Goal: Transaction & Acquisition: Purchase product/service

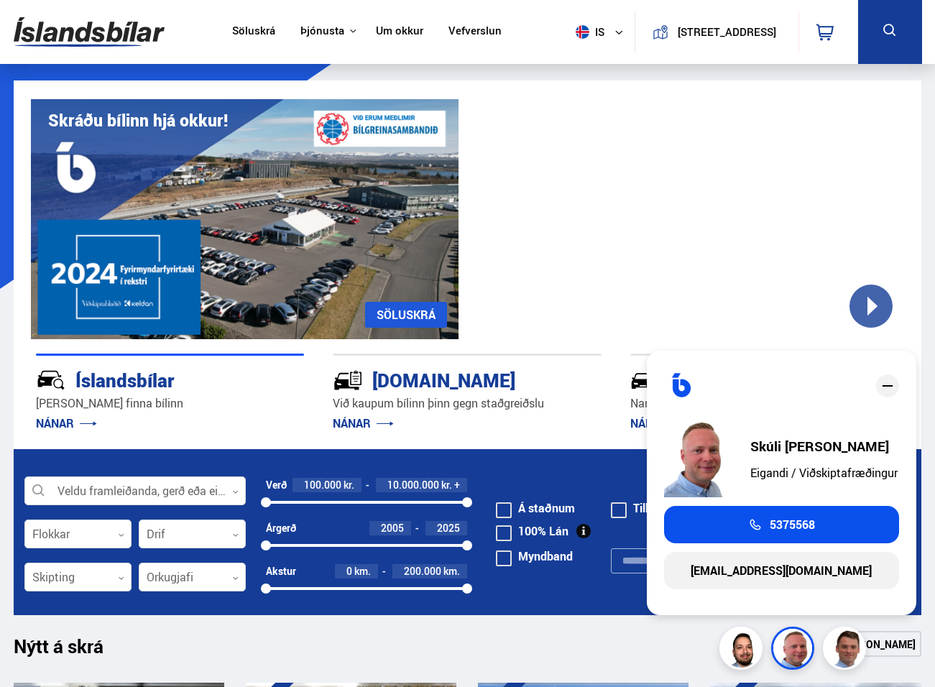
click at [736, 255] on div at bounding box center [690, 219] width 428 height 240
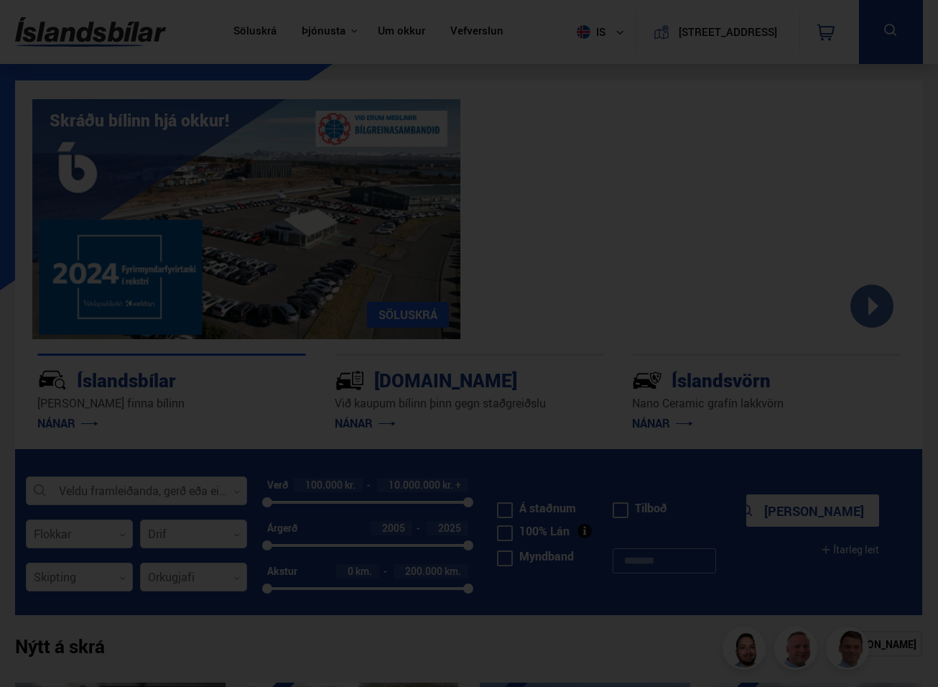
click at [862, 245] on div at bounding box center [469, 343] width 938 height 687
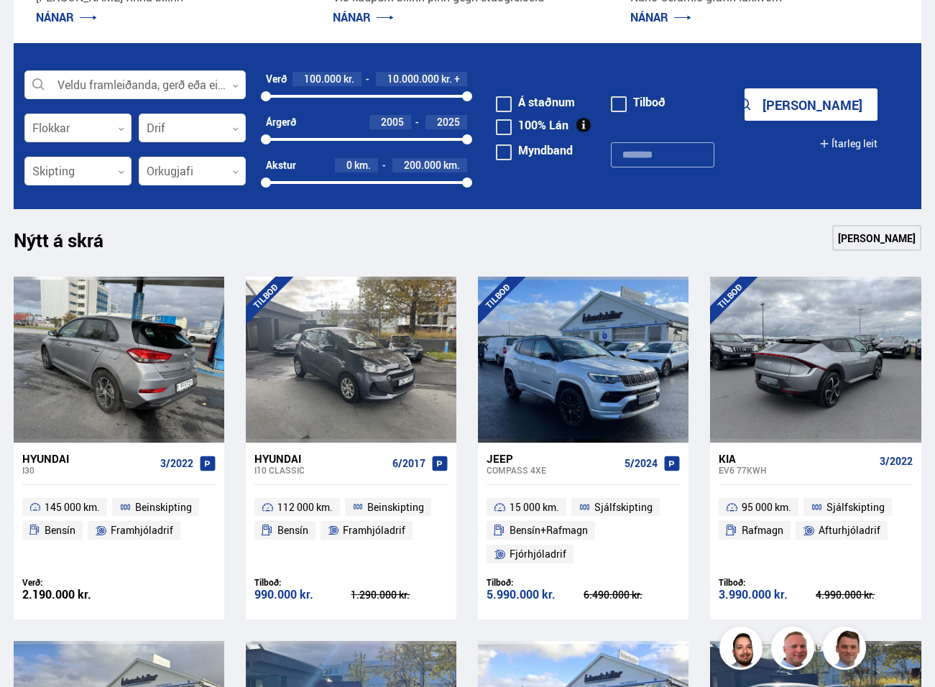
scroll to position [431, 0]
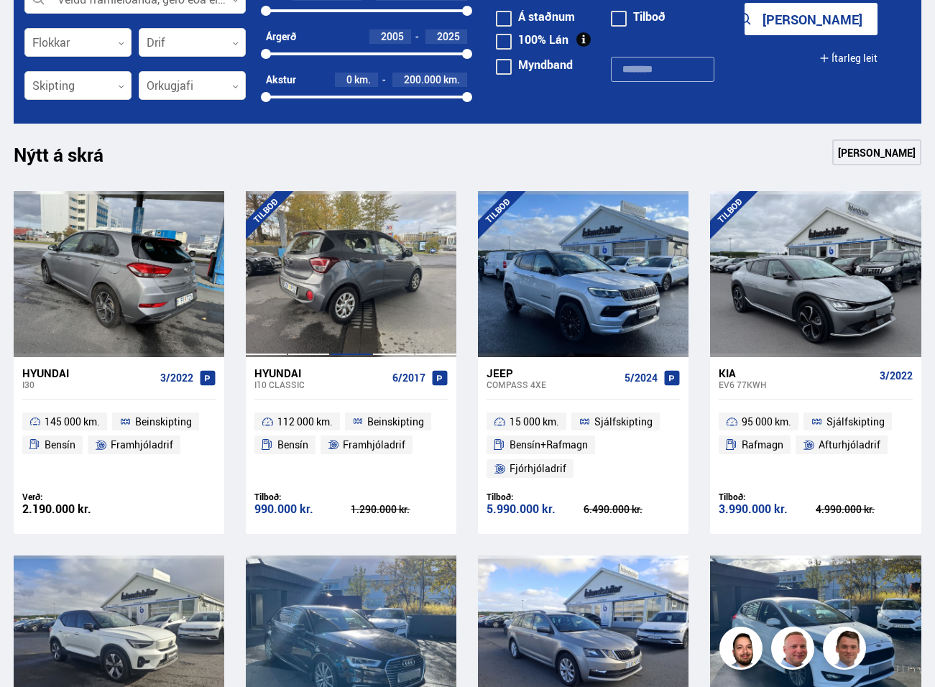
scroll to position [790, 0]
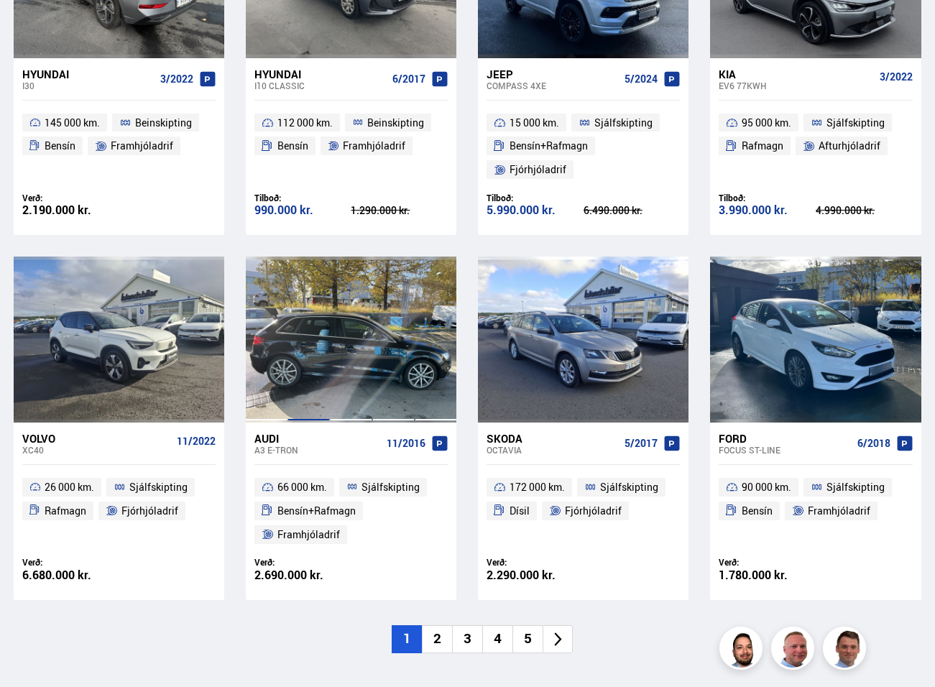
click at [315, 340] on div at bounding box center [308, 338] width 42 height 165
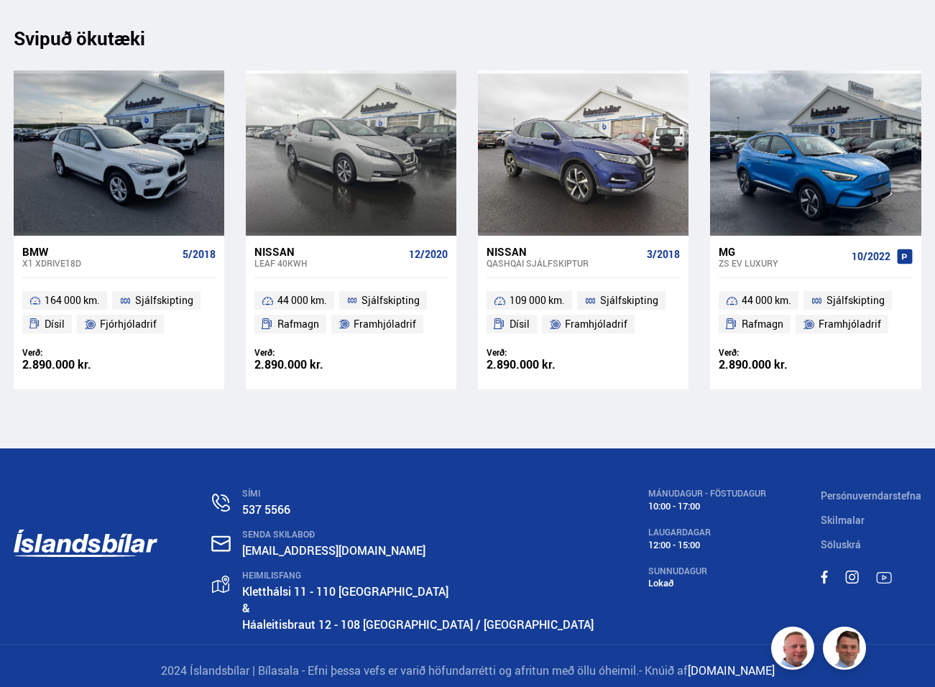
scroll to position [15287, 0]
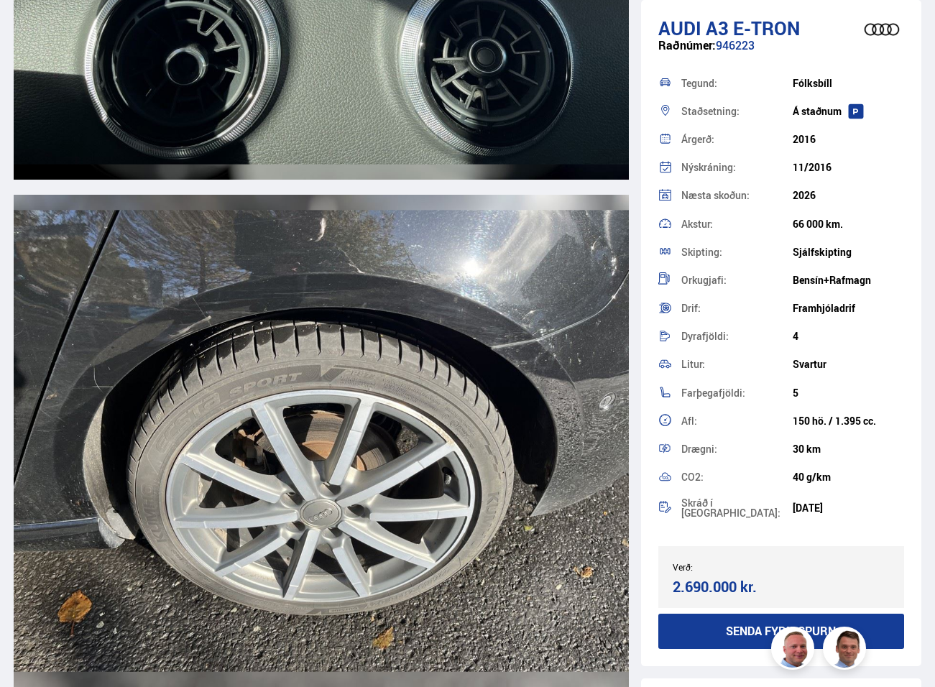
scroll to position [13922, 0]
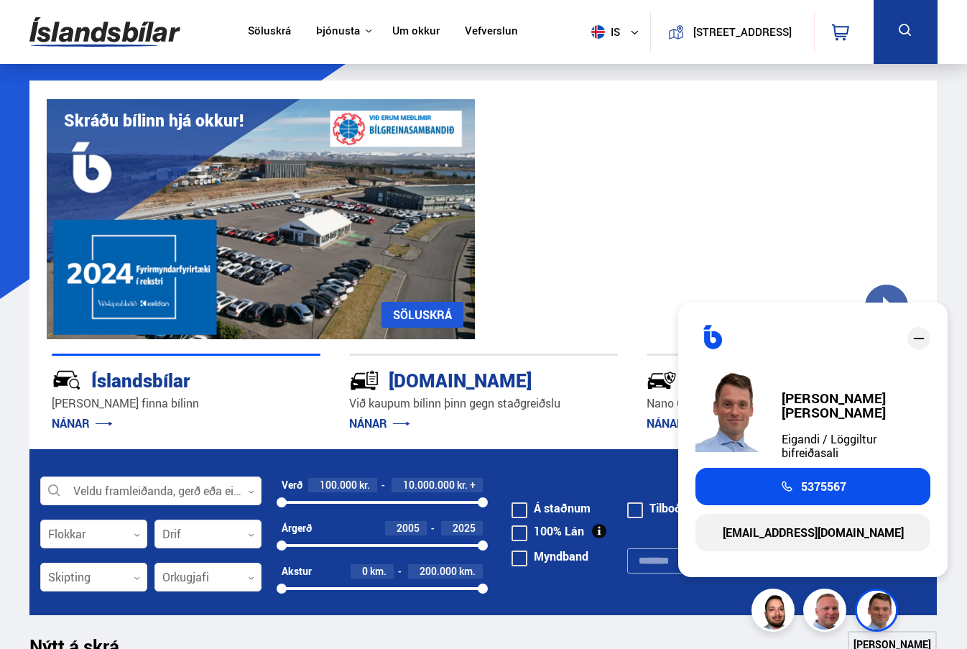
click at [23, 350] on section "Nano Ceramic vörn NÁNAR UM ÍSLANDSVÖRN Skráðu bílinn hjá okkur! SÖLUSKRÁ Við ka…" at bounding box center [483, 264] width 930 height 369
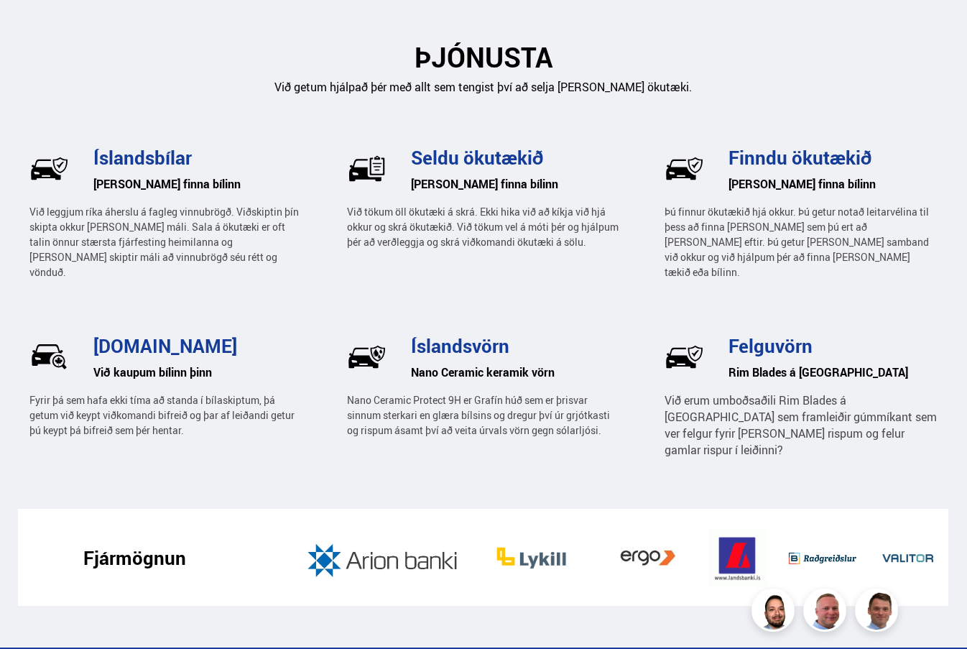
scroll to position [1908, 0]
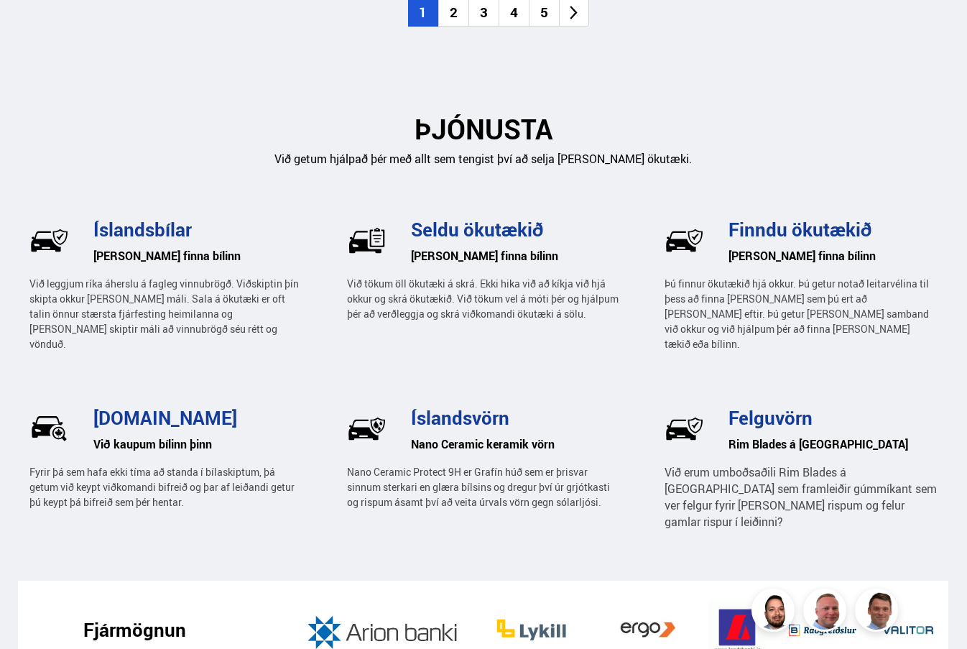
click at [794, 113] on h2 "ÞJÓNUSTA" at bounding box center [482, 129] width 907 height 32
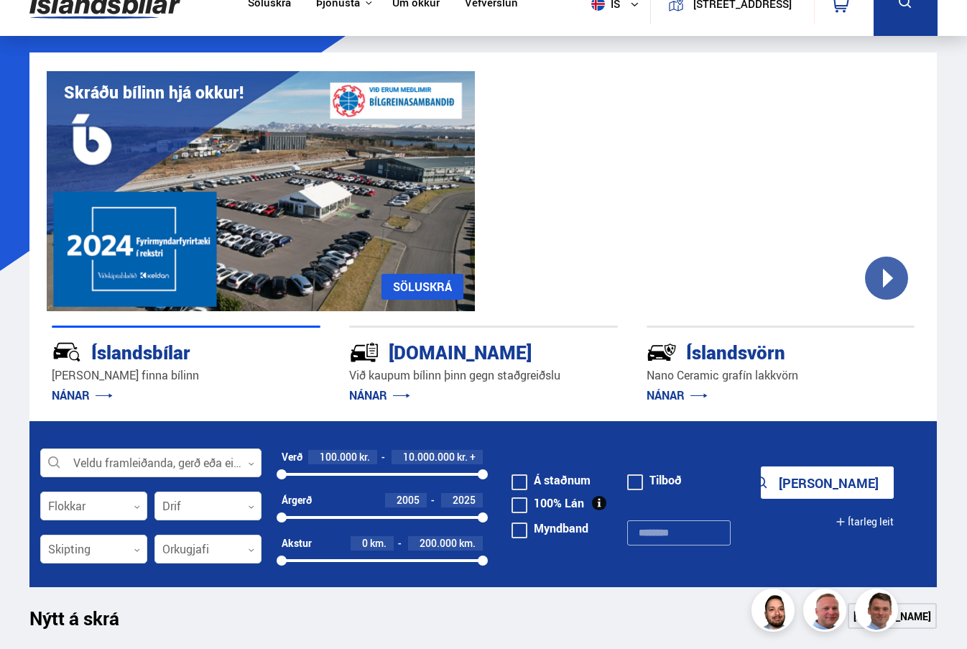
scroll to position [0, 0]
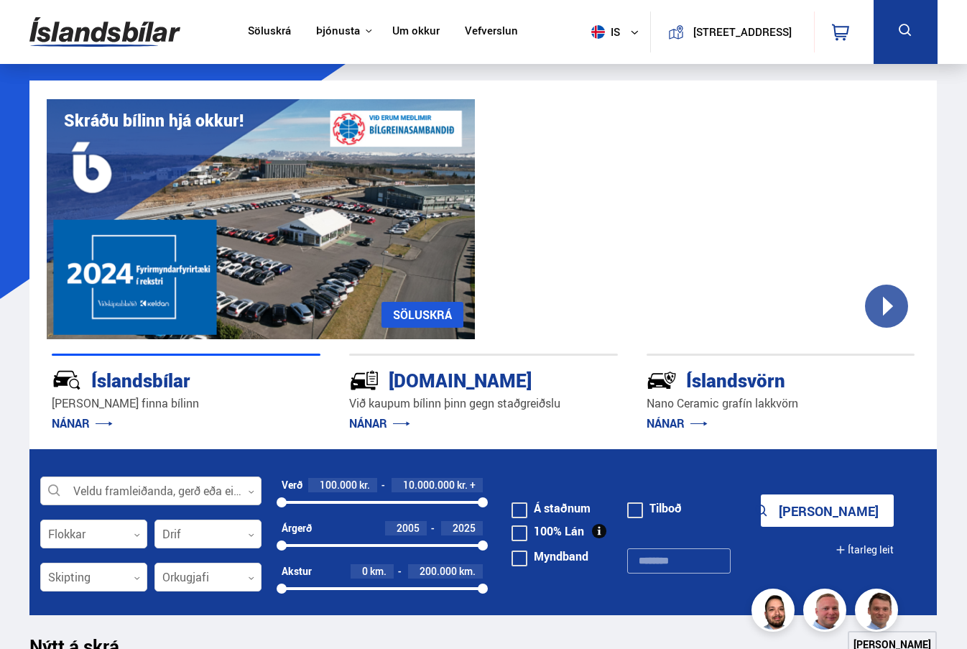
click at [107, 489] on div at bounding box center [150, 491] width 221 height 29
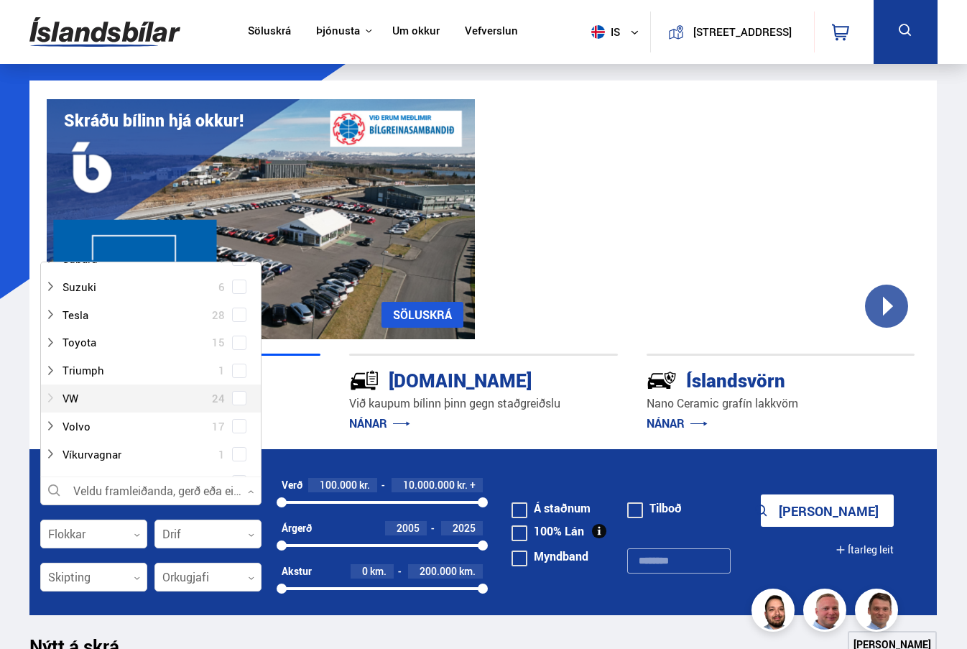
scroll to position [1078, 0]
click at [236, 397] on span at bounding box center [239, 394] width 6 height 6
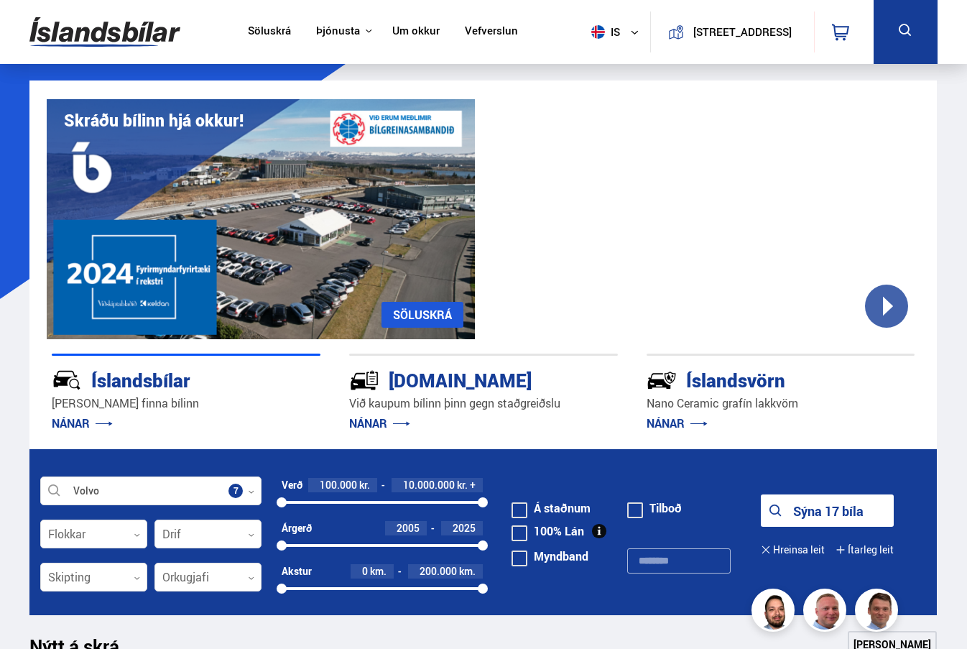
click at [802, 514] on button "Sýna 17 bíla" at bounding box center [827, 510] width 133 height 32
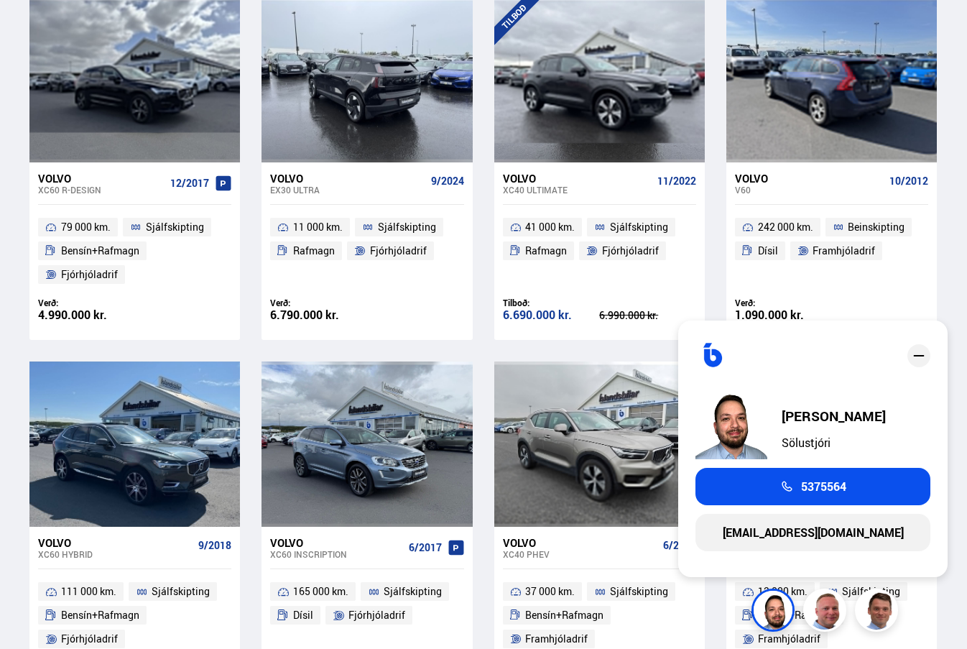
scroll to position [1221, 0]
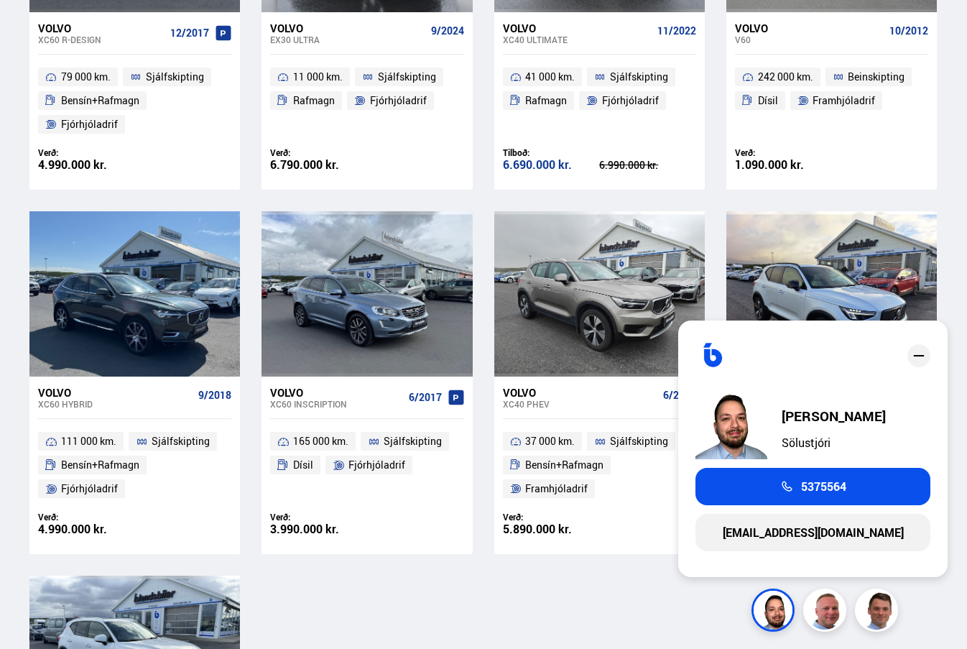
click at [924, 355] on icon "close" at bounding box center [918, 355] width 17 height 17
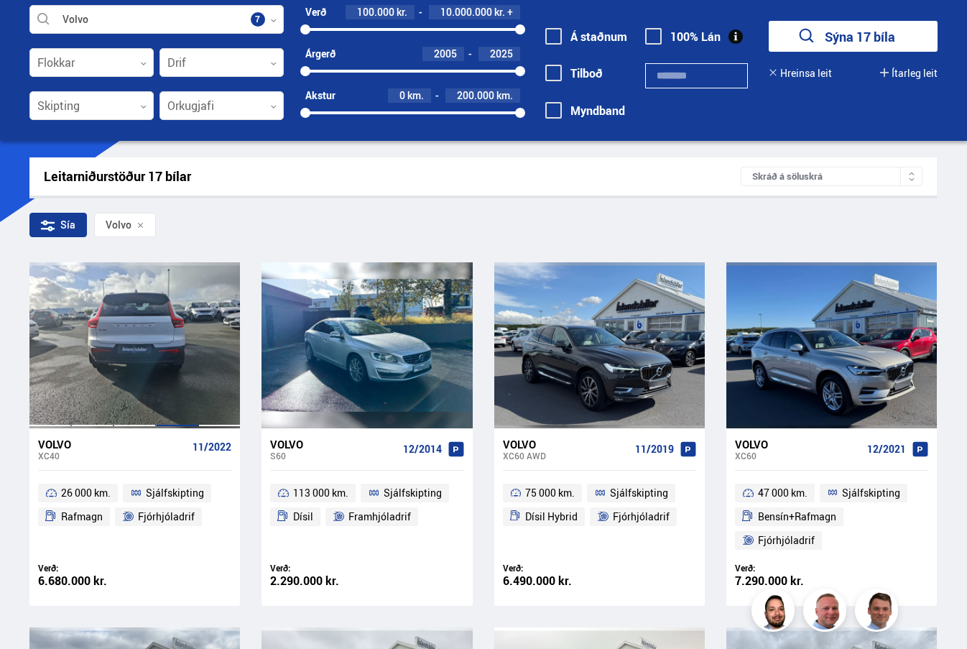
scroll to position [0, 0]
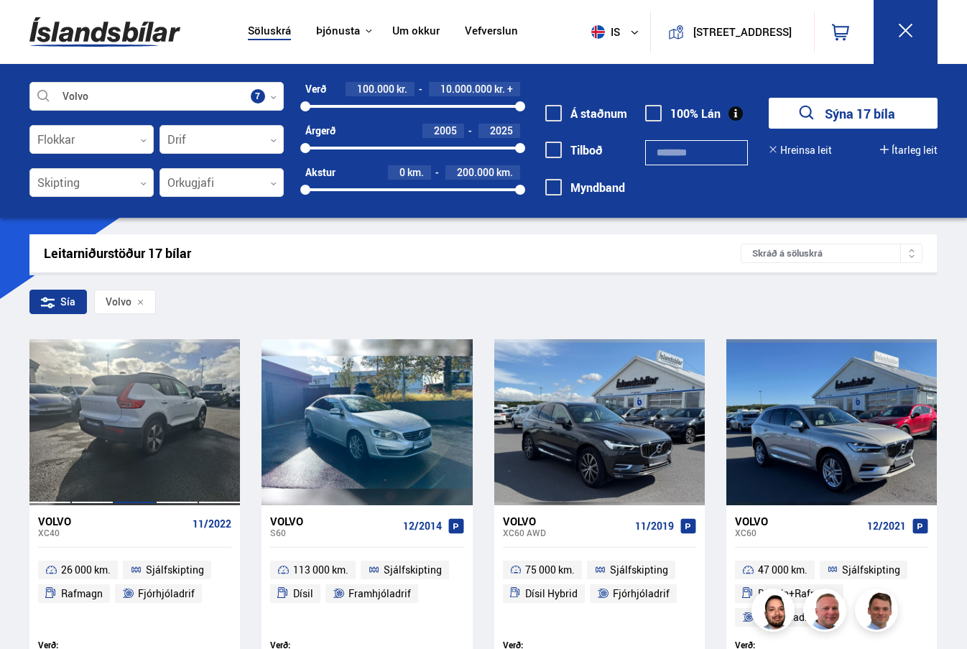
click at [124, 389] on div at bounding box center [135, 421] width 42 height 165
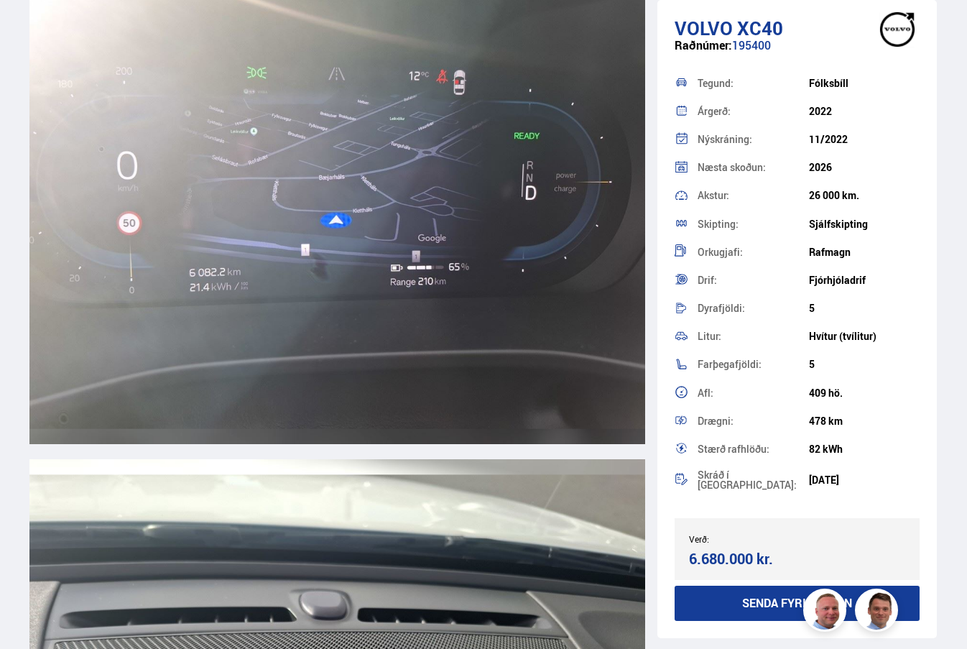
scroll to position [16669, 0]
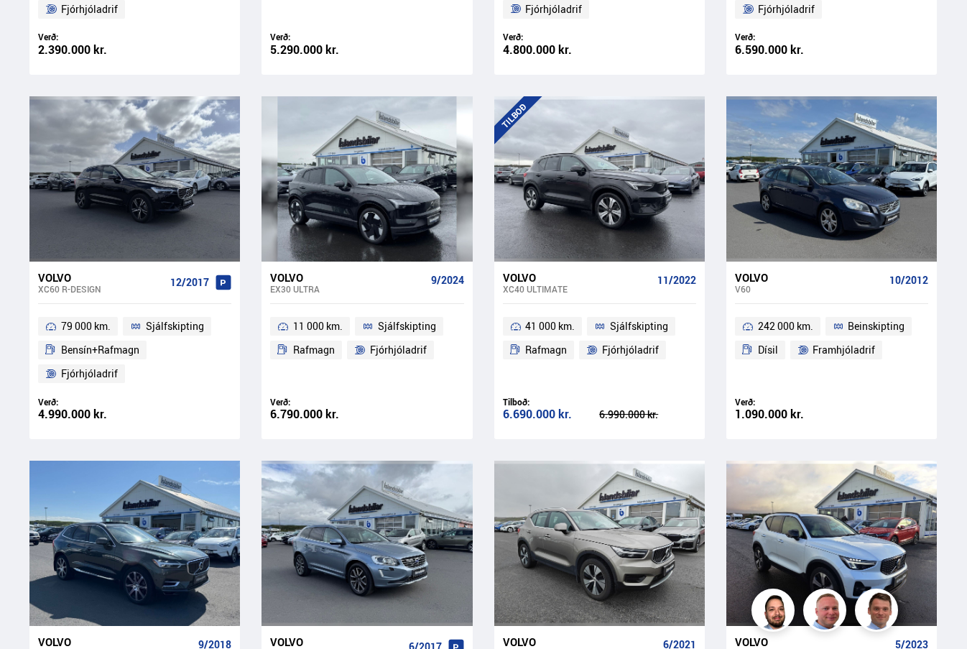
scroll to position [1078, 0]
